Goal: Information Seeking & Learning: Stay updated

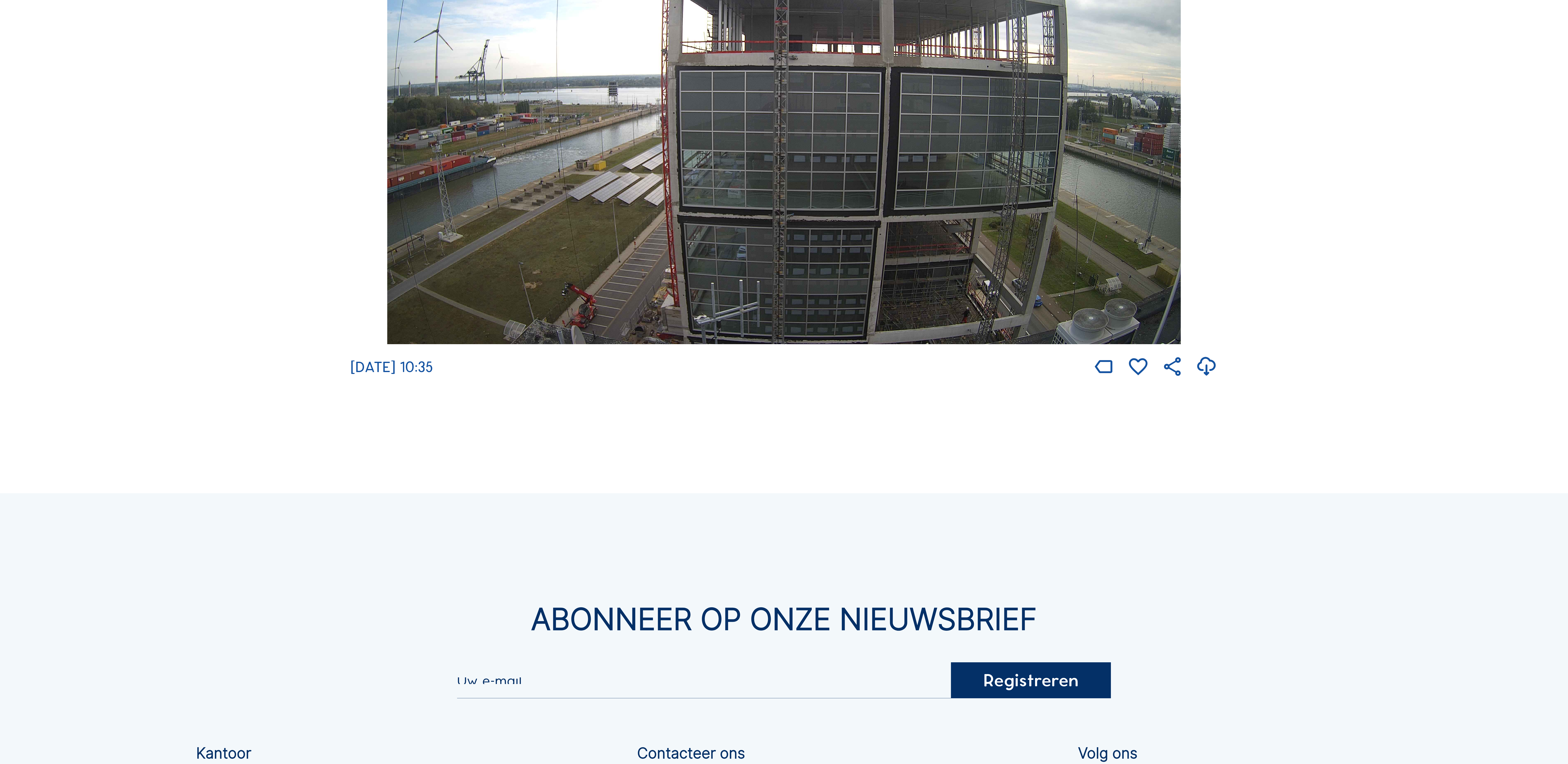
scroll to position [496, 0]
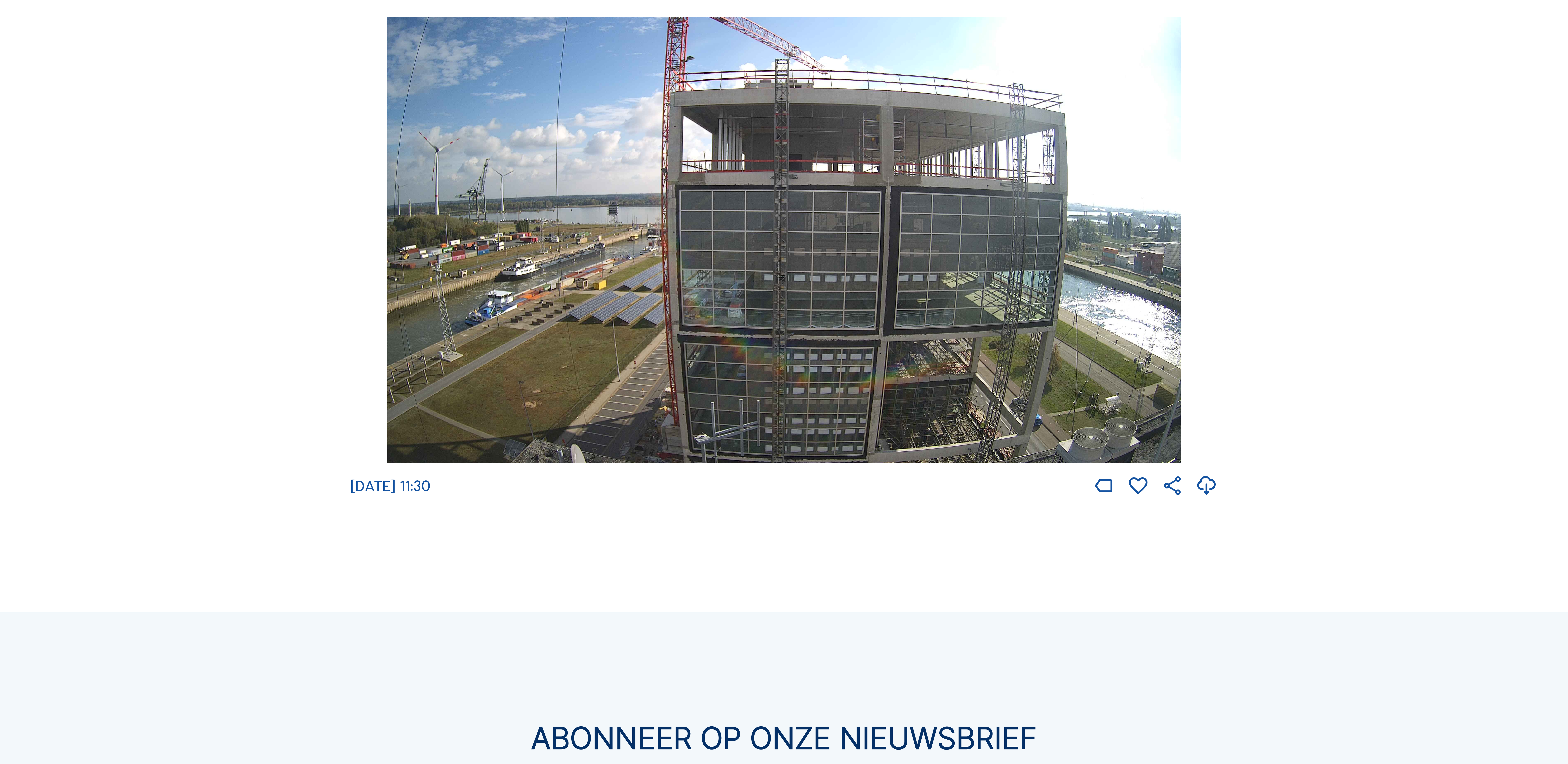
scroll to position [248, 0]
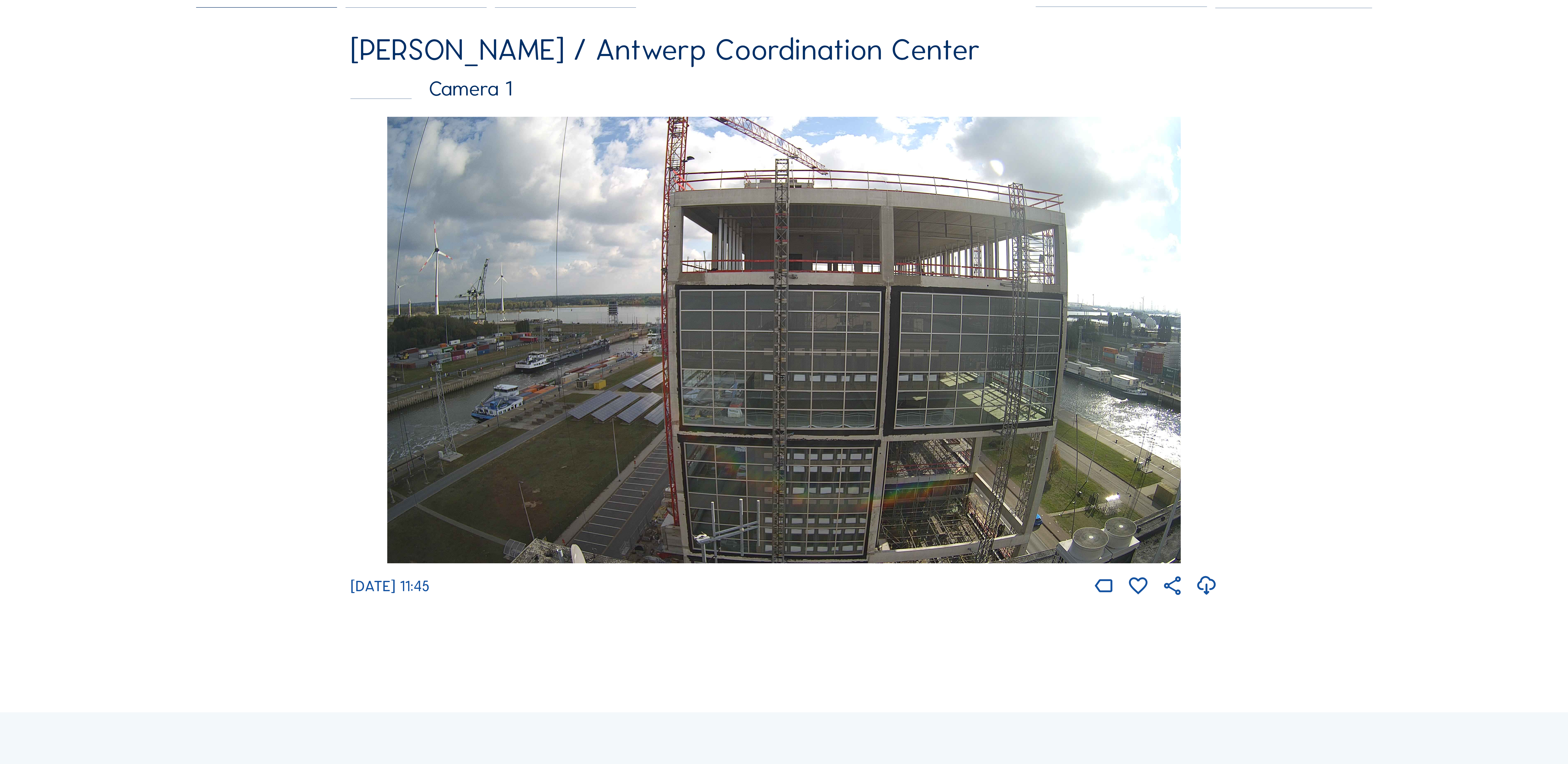
scroll to position [166, 0]
